Goal: Find specific page/section: Find specific page/section

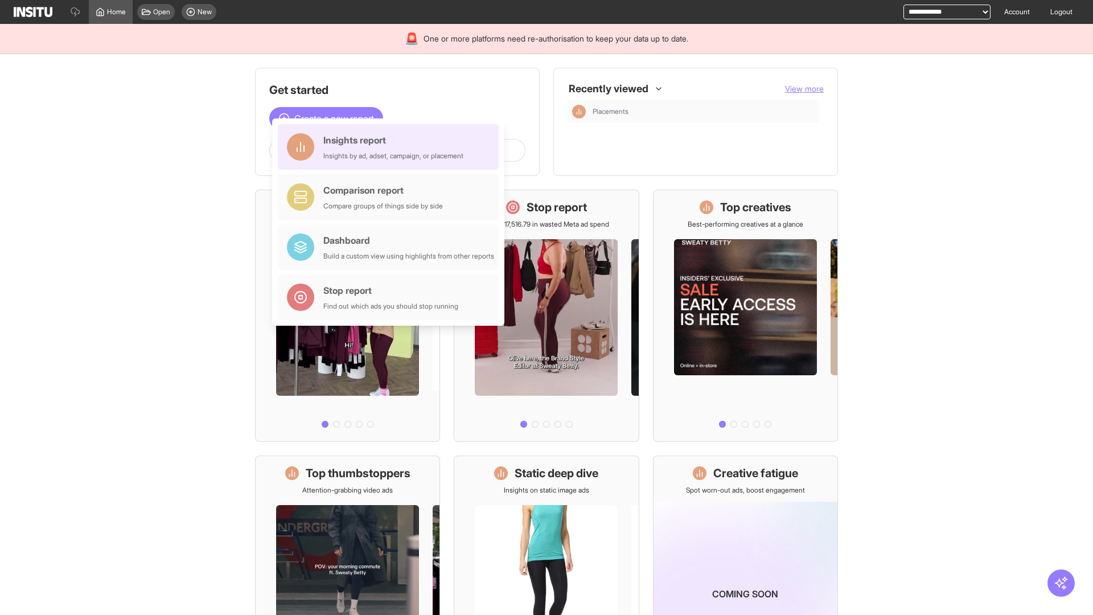
click at [391, 147] on div "Insights report Insights by ad, adset, campaign, or placement" at bounding box center [393, 146] width 140 height 27
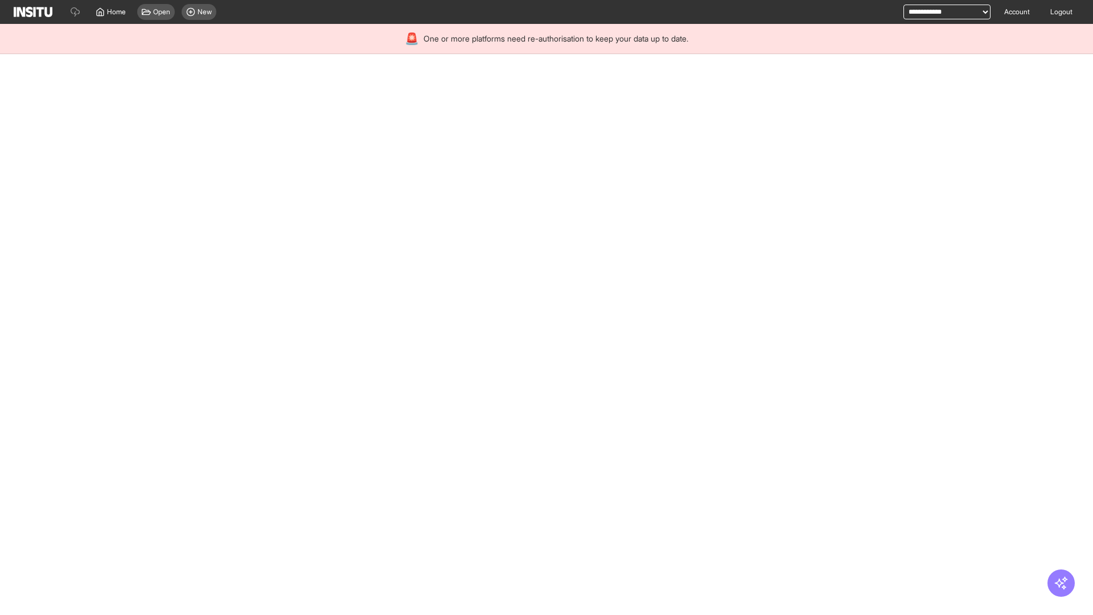
select select "**"
